Goal: Obtain resource: Download file/media

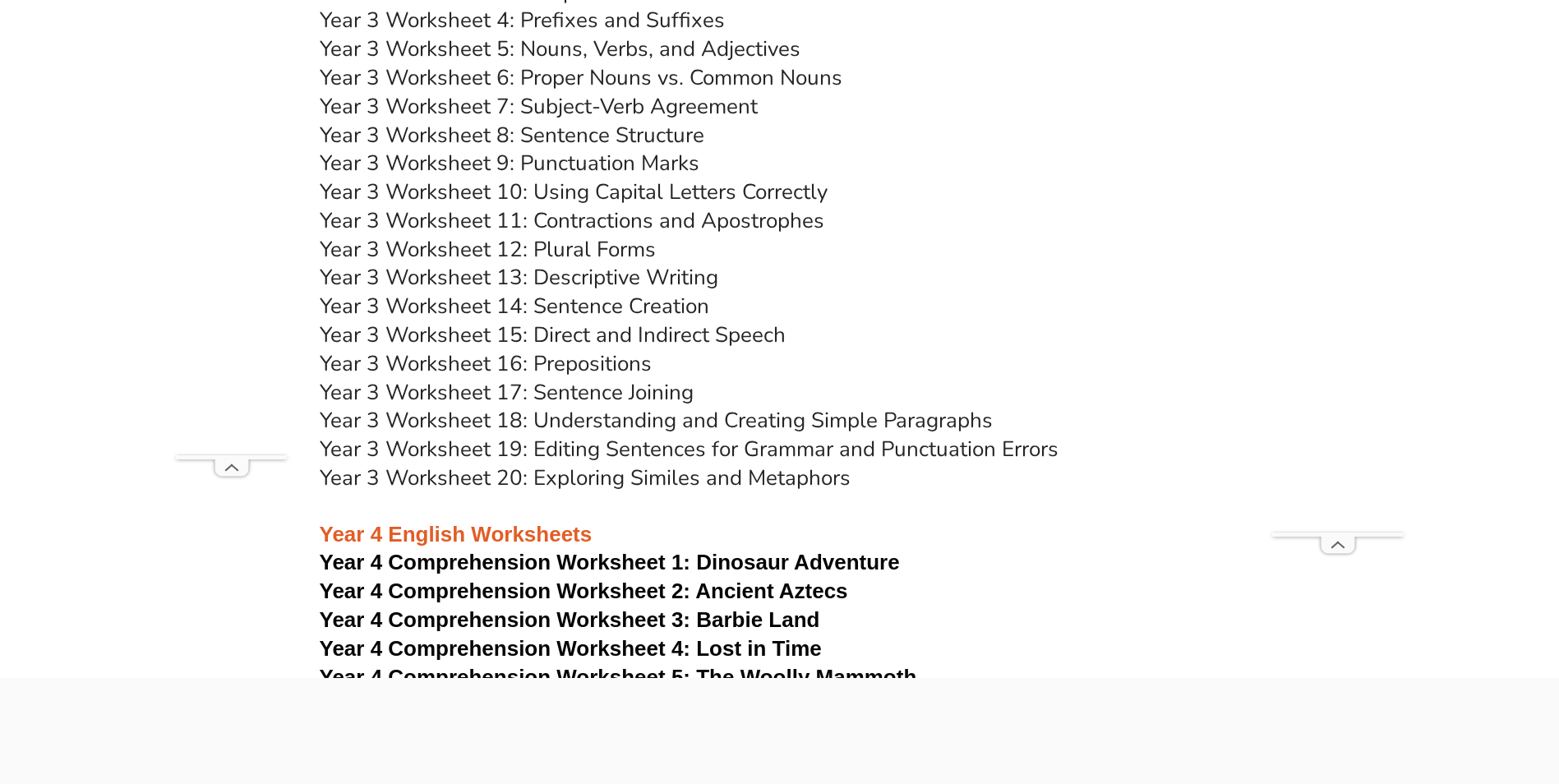
scroll to position [6162, 0]
click at [574, 363] on link "Year 3 Worksheet 16: Prepositions" at bounding box center [485, 365] width 332 height 29
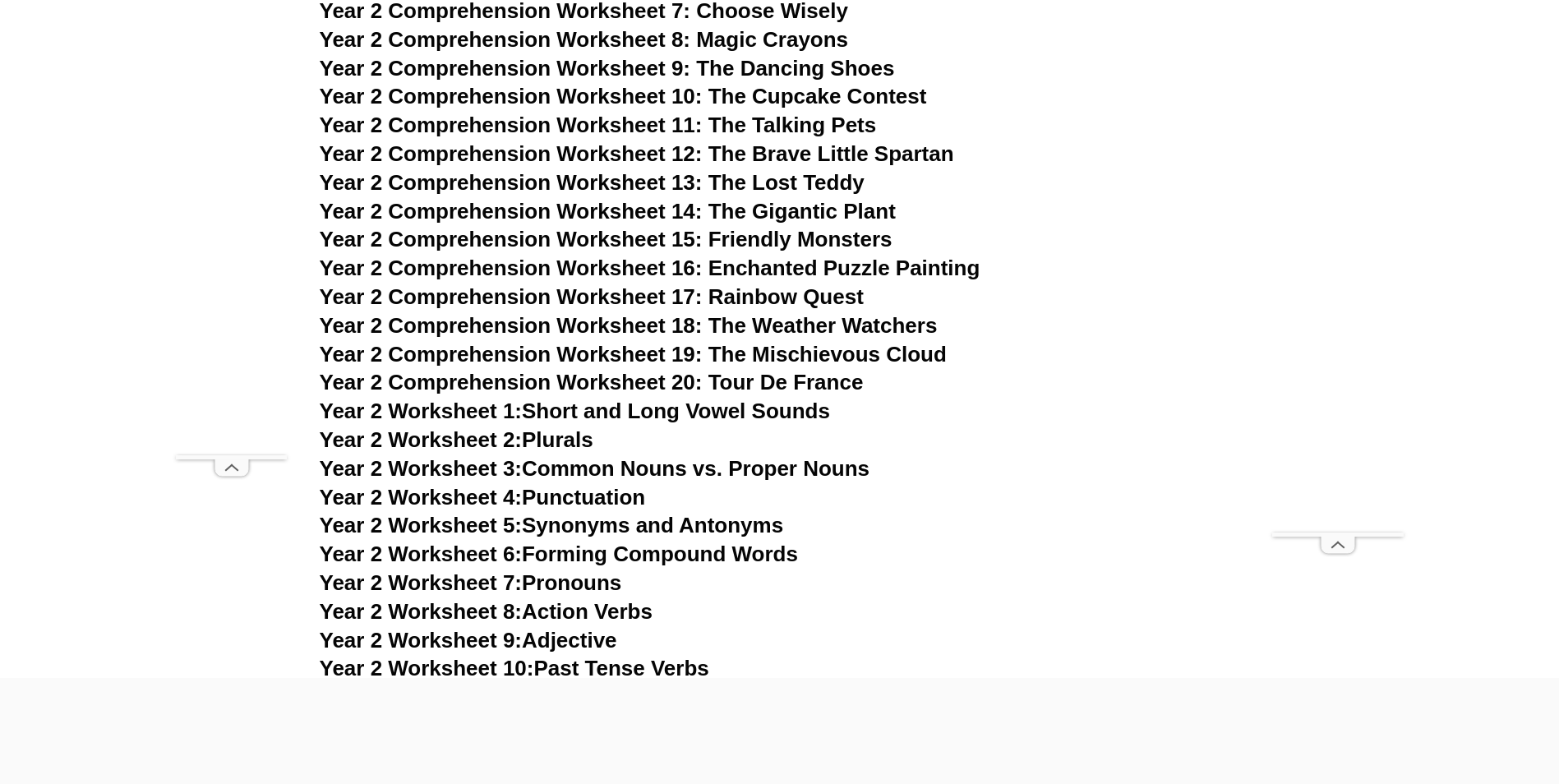
scroll to position [4108, 0]
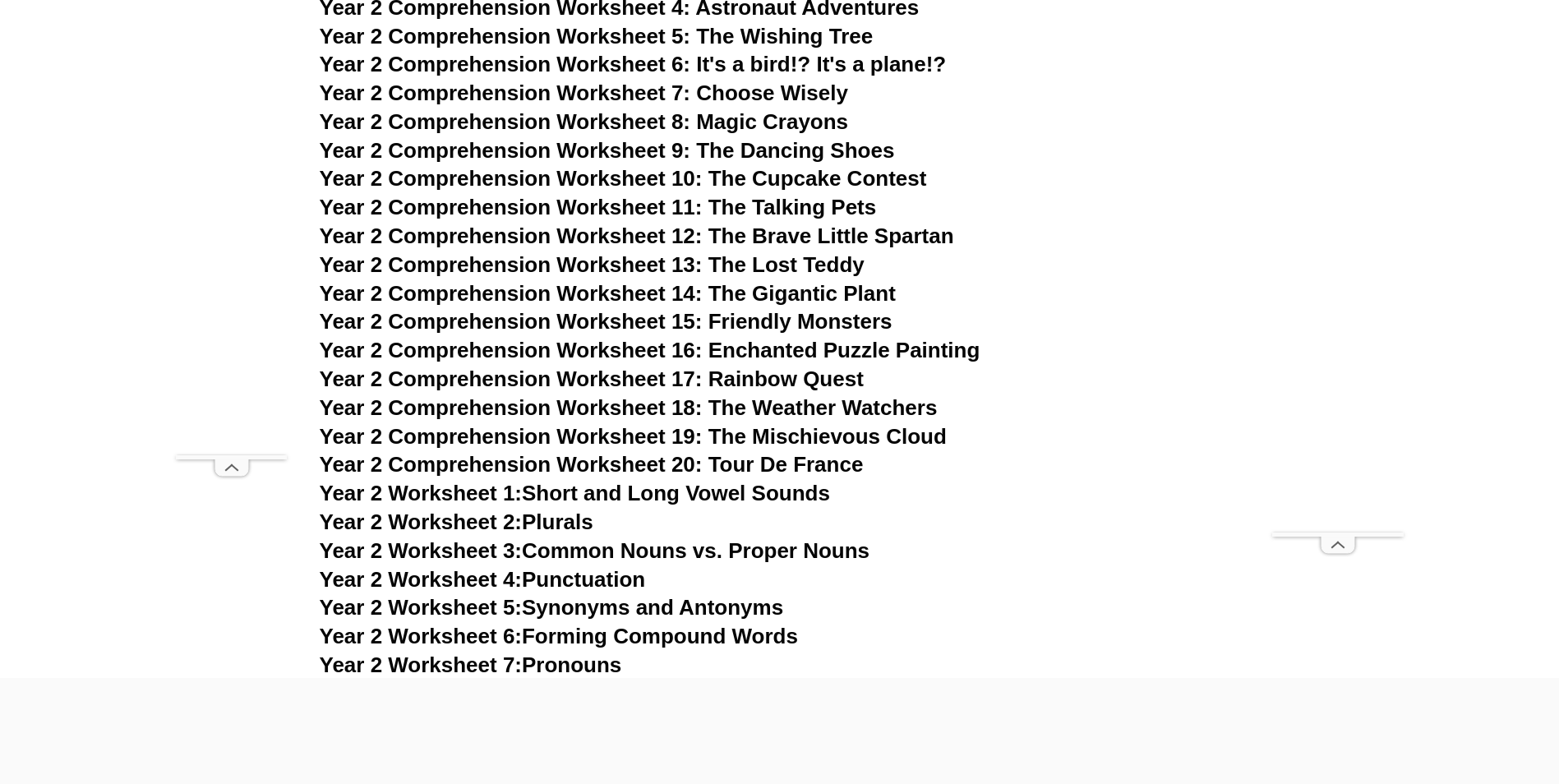
click at [818, 262] on span "Year 2 Comprehension Worksheet 13: The Lost Teddy" at bounding box center [592, 265] width 545 height 24
click at [670, 325] on span "Year 2 Comprehension Worksheet 15: Friendly Monsters" at bounding box center [606, 321] width 573 height 24
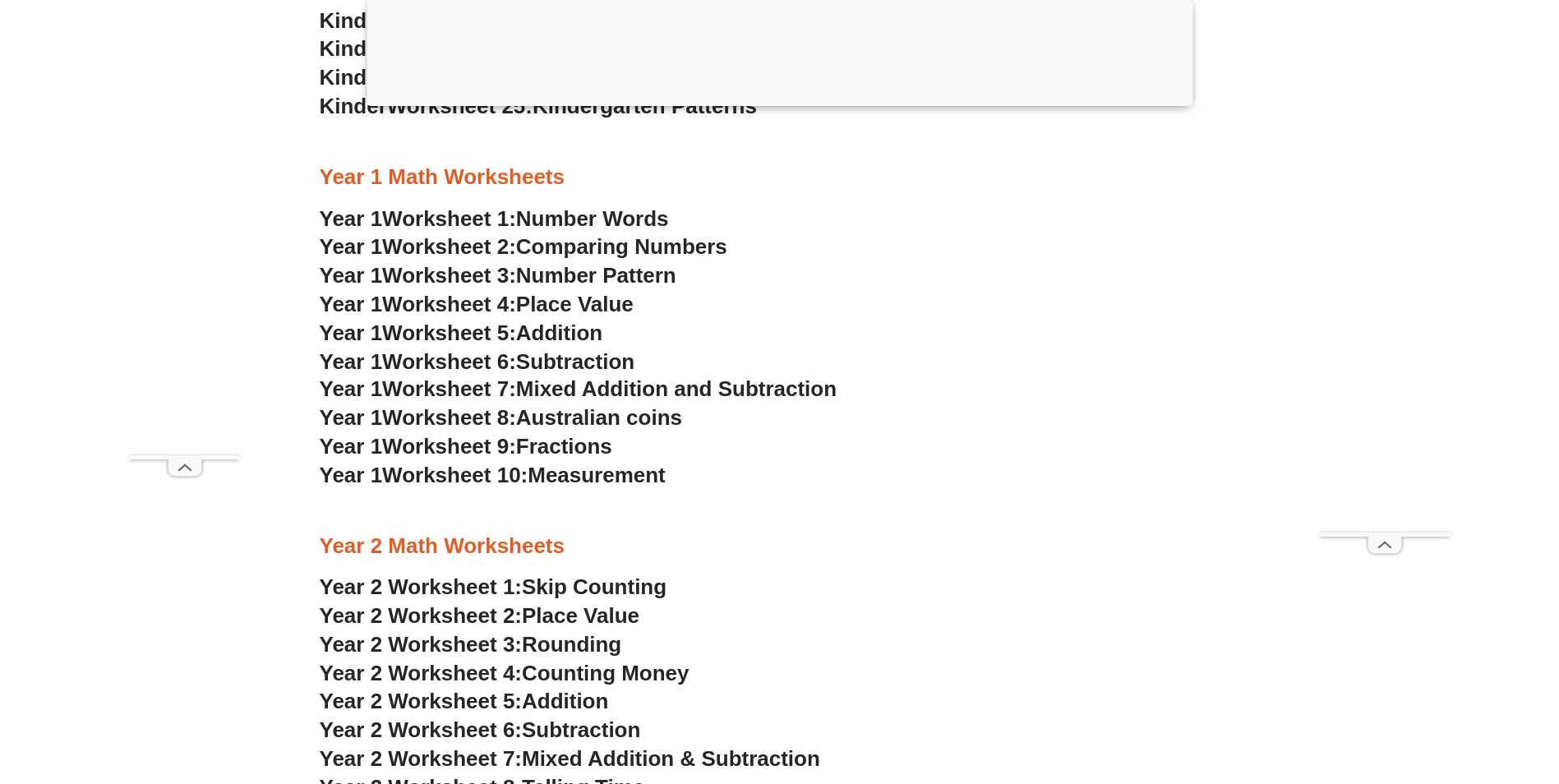
scroll to position [1643, 0]
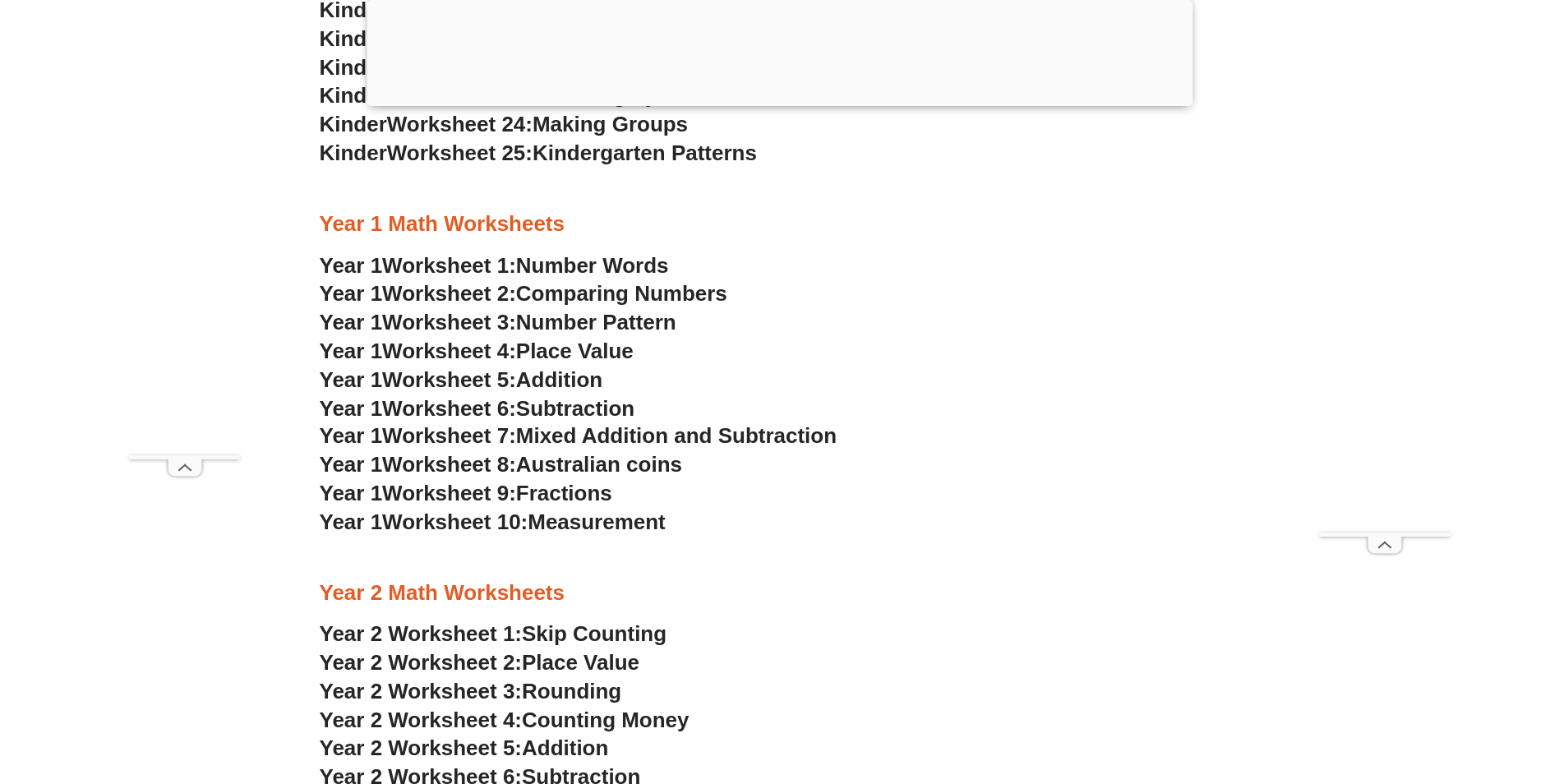
click at [564, 356] on span "Place Value" at bounding box center [575, 351] width 118 height 24
click at [787, 102] on div at bounding box center [780, 102] width 826 height 0
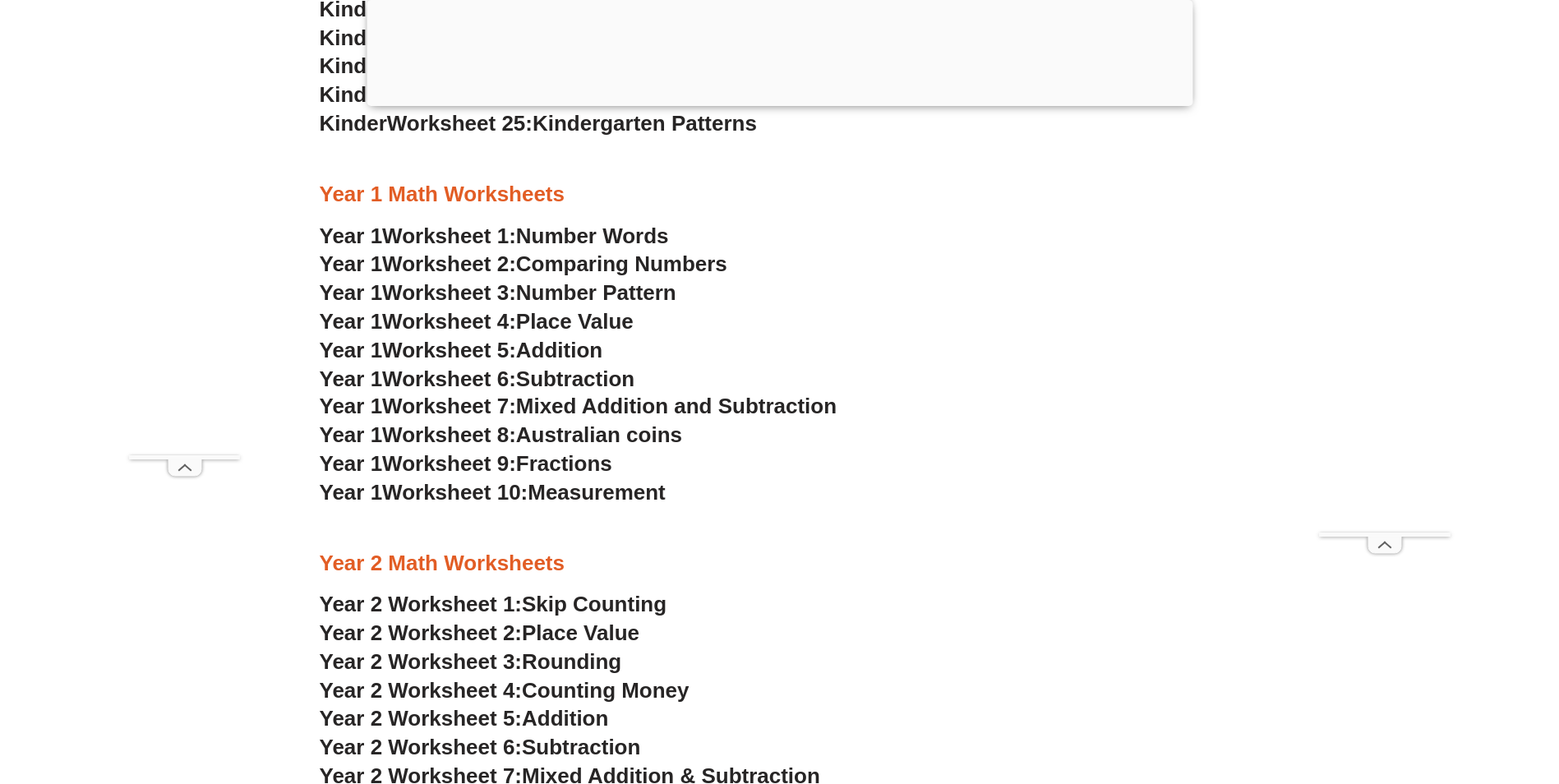
scroll to position [1542, 0]
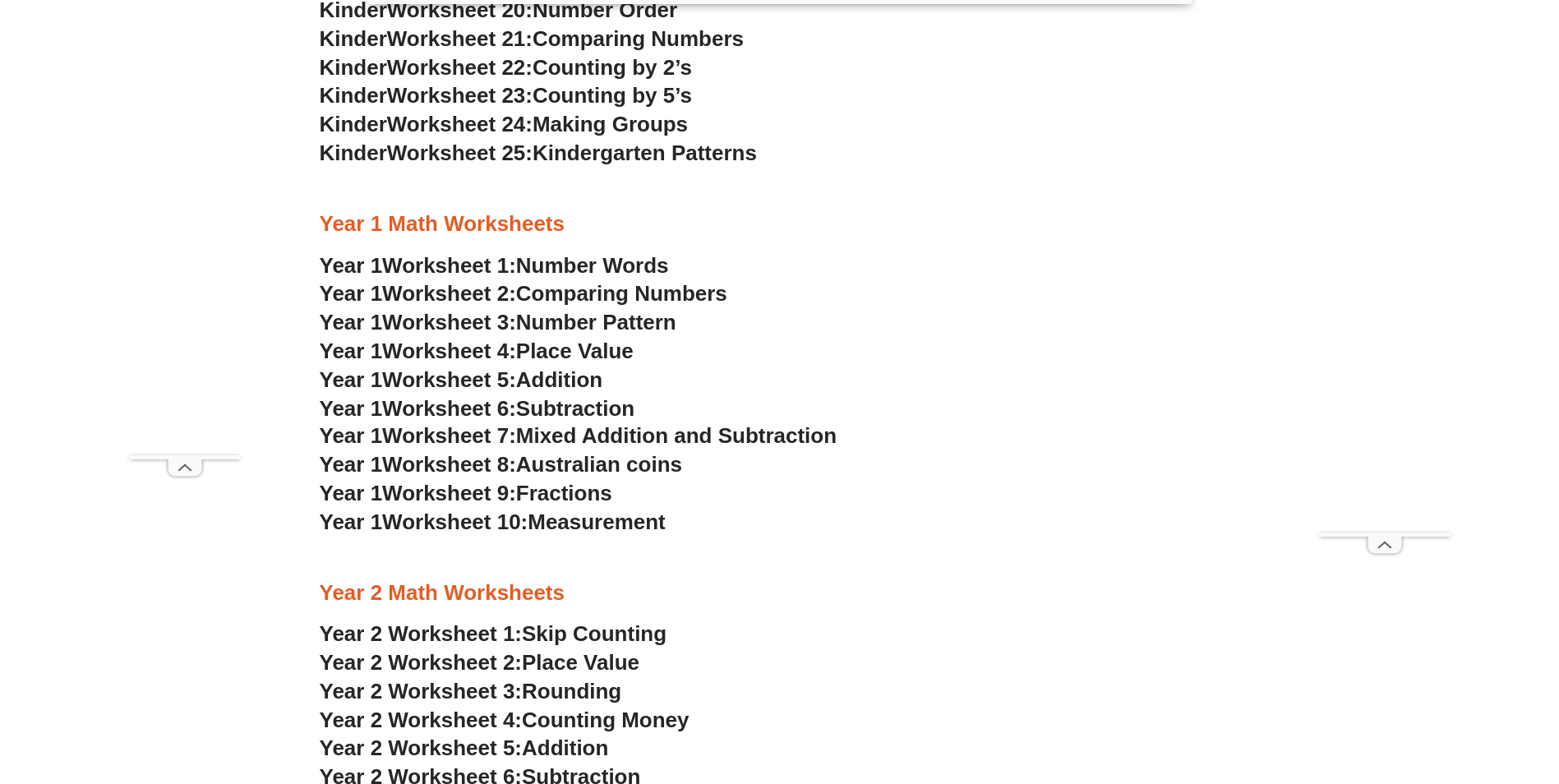
click at [557, 291] on span "Comparing Numbers" at bounding box center [622, 293] width 211 height 24
click at [559, 310] on span "Number Pattern" at bounding box center [597, 322] width 160 height 24
